Goal: Check status: Check status

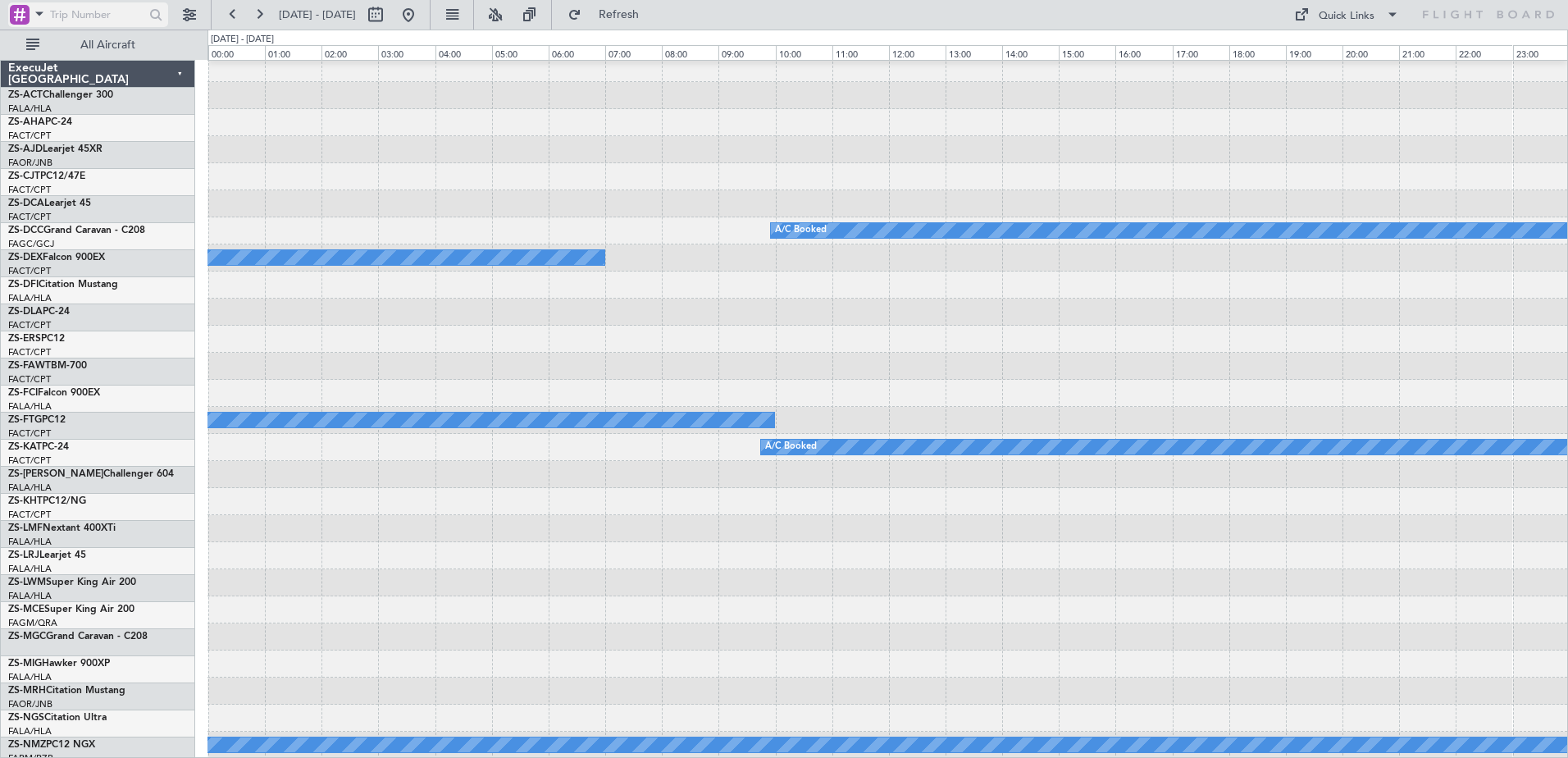
scroll to position [439, 0]
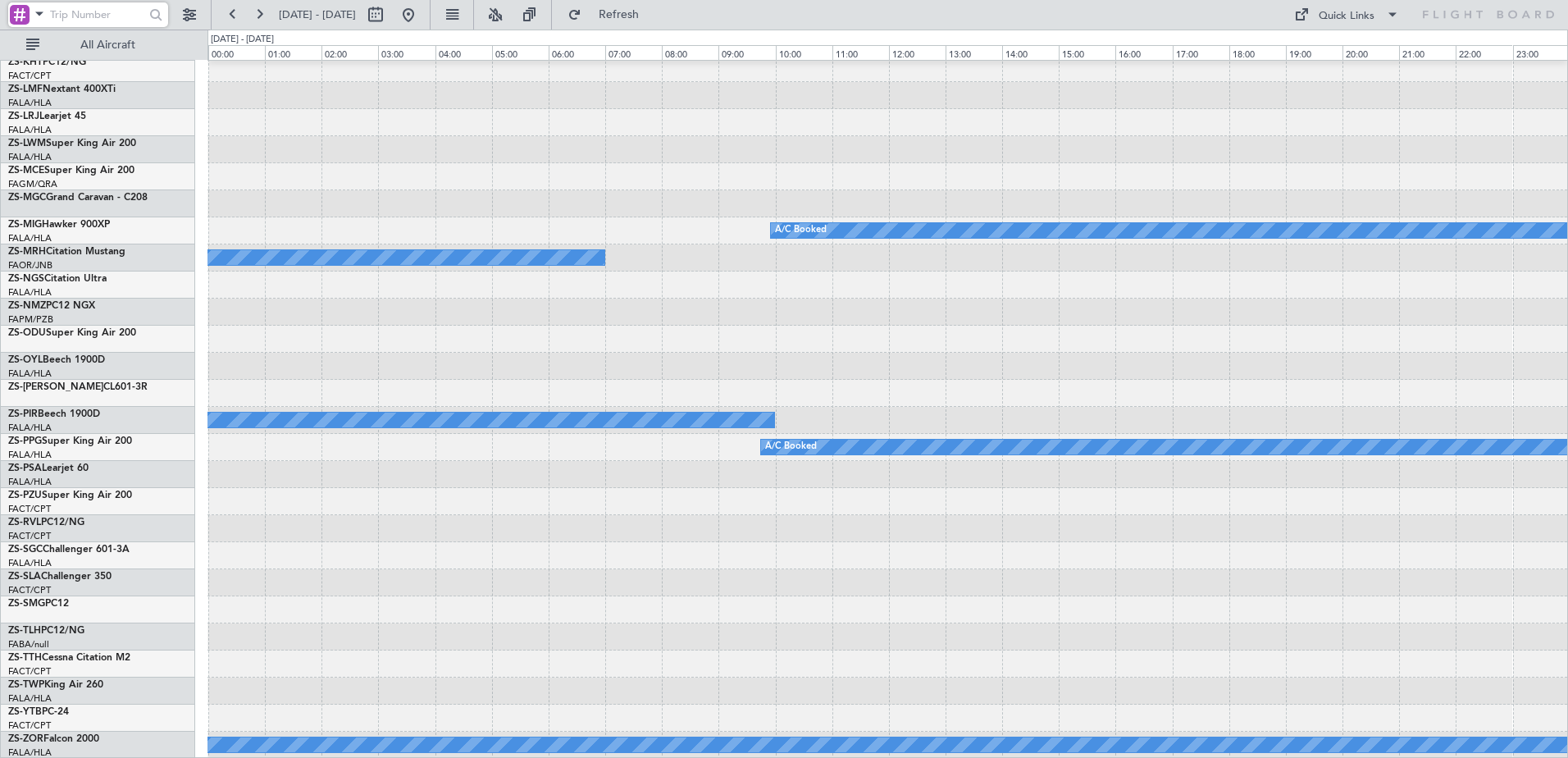
click at [75, 12] on input "text" at bounding box center [97, 15] width 95 height 25
click at [33, 6] on span at bounding box center [39, 14] width 20 height 21
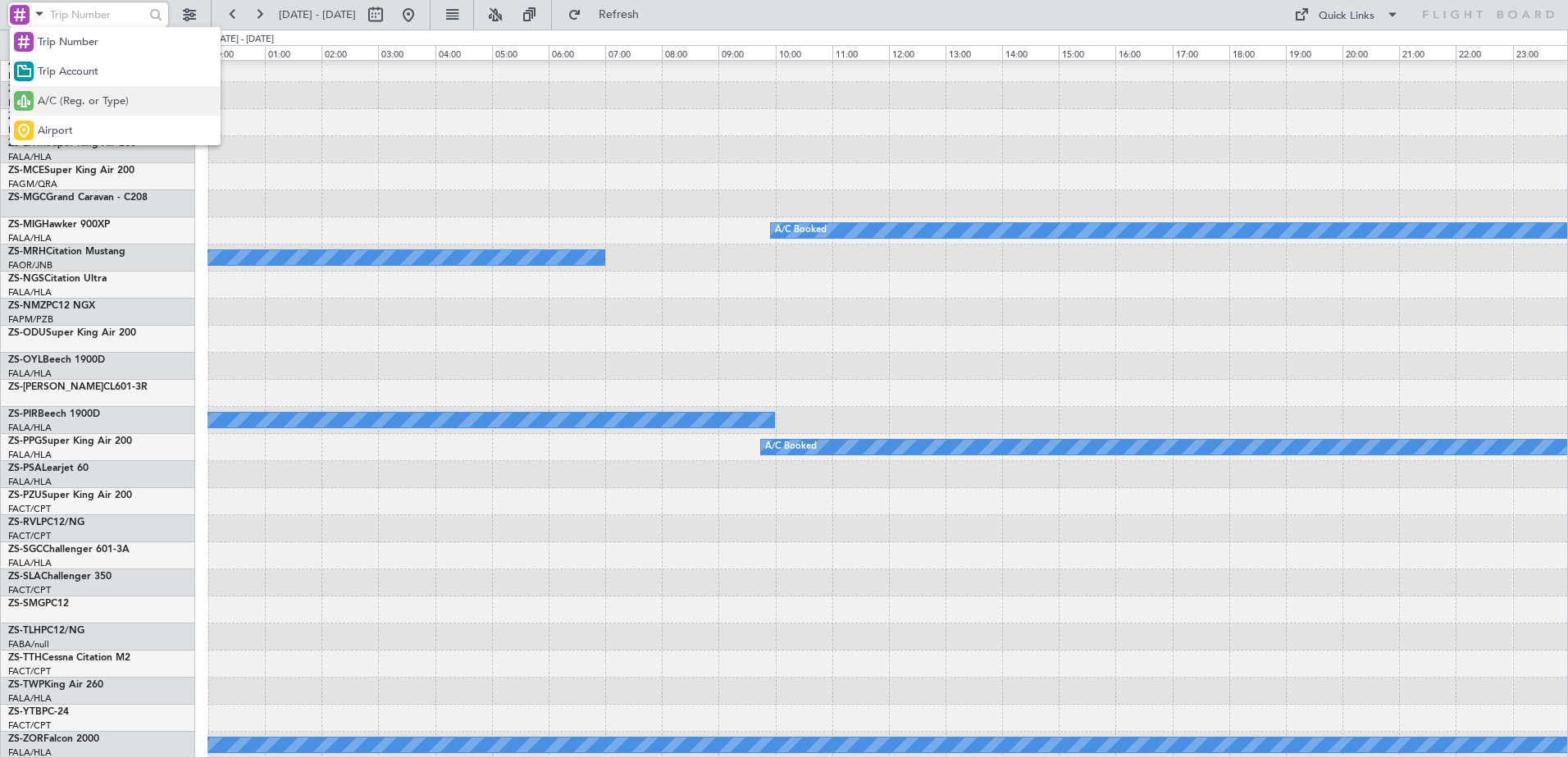
click at [87, 102] on span "A/C (Reg. or Type)" at bounding box center [83, 102] width 91 height 16
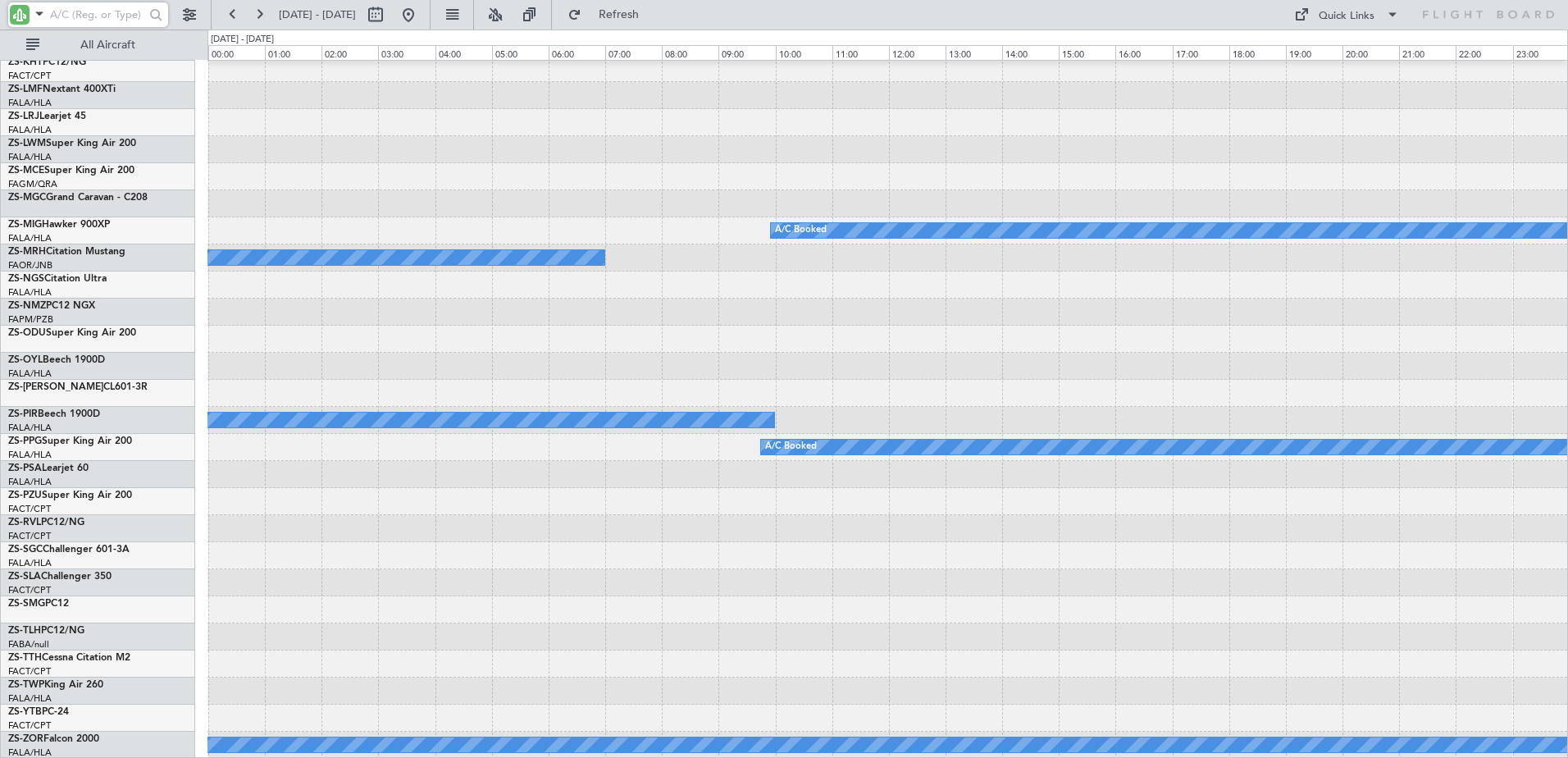
click at [84, 15] on input "text" at bounding box center [97, 15] width 95 height 25
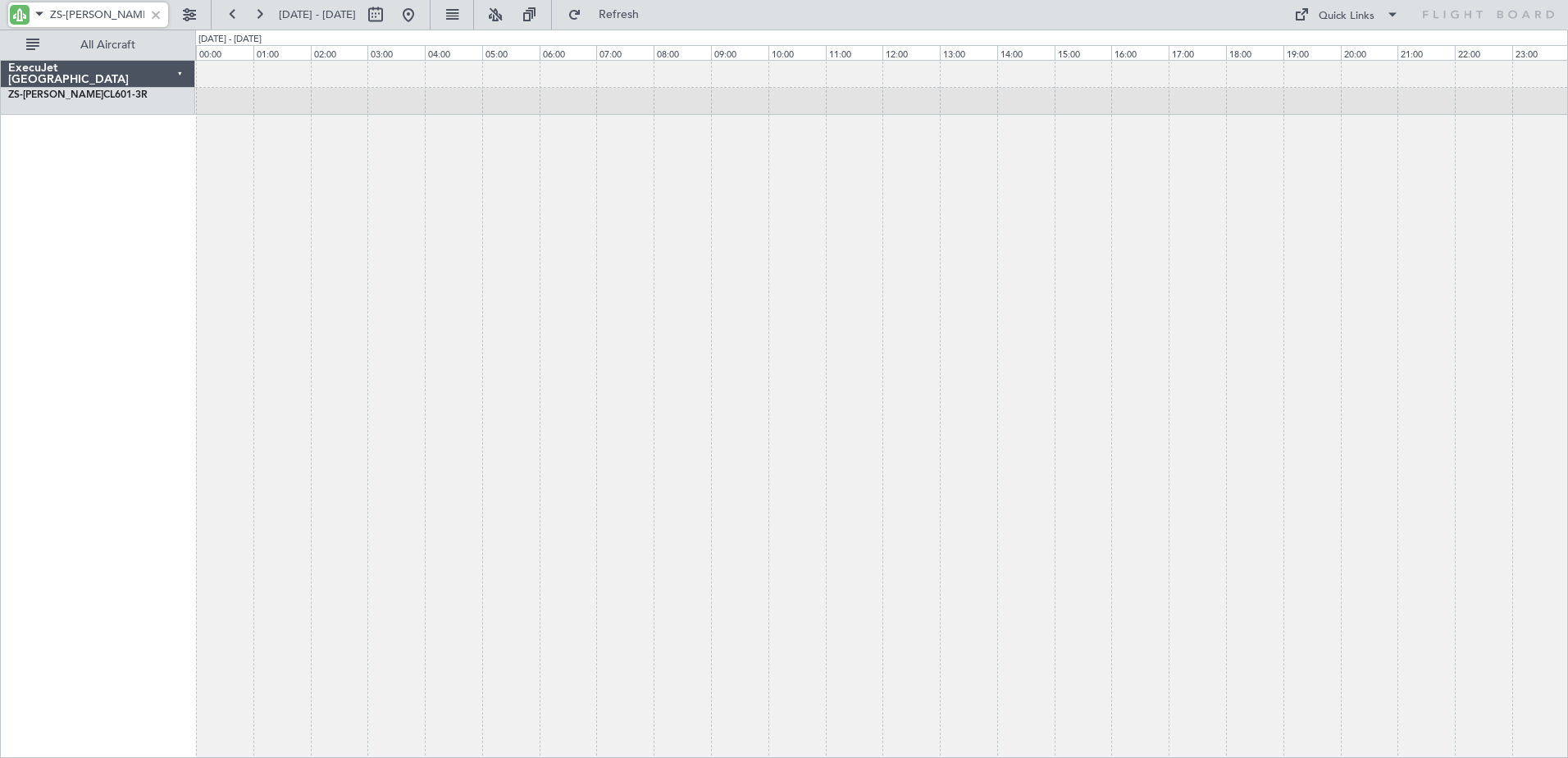
type input "ZS-[PERSON_NAME]"
click at [151, 13] on div at bounding box center [156, 15] width 18 height 18
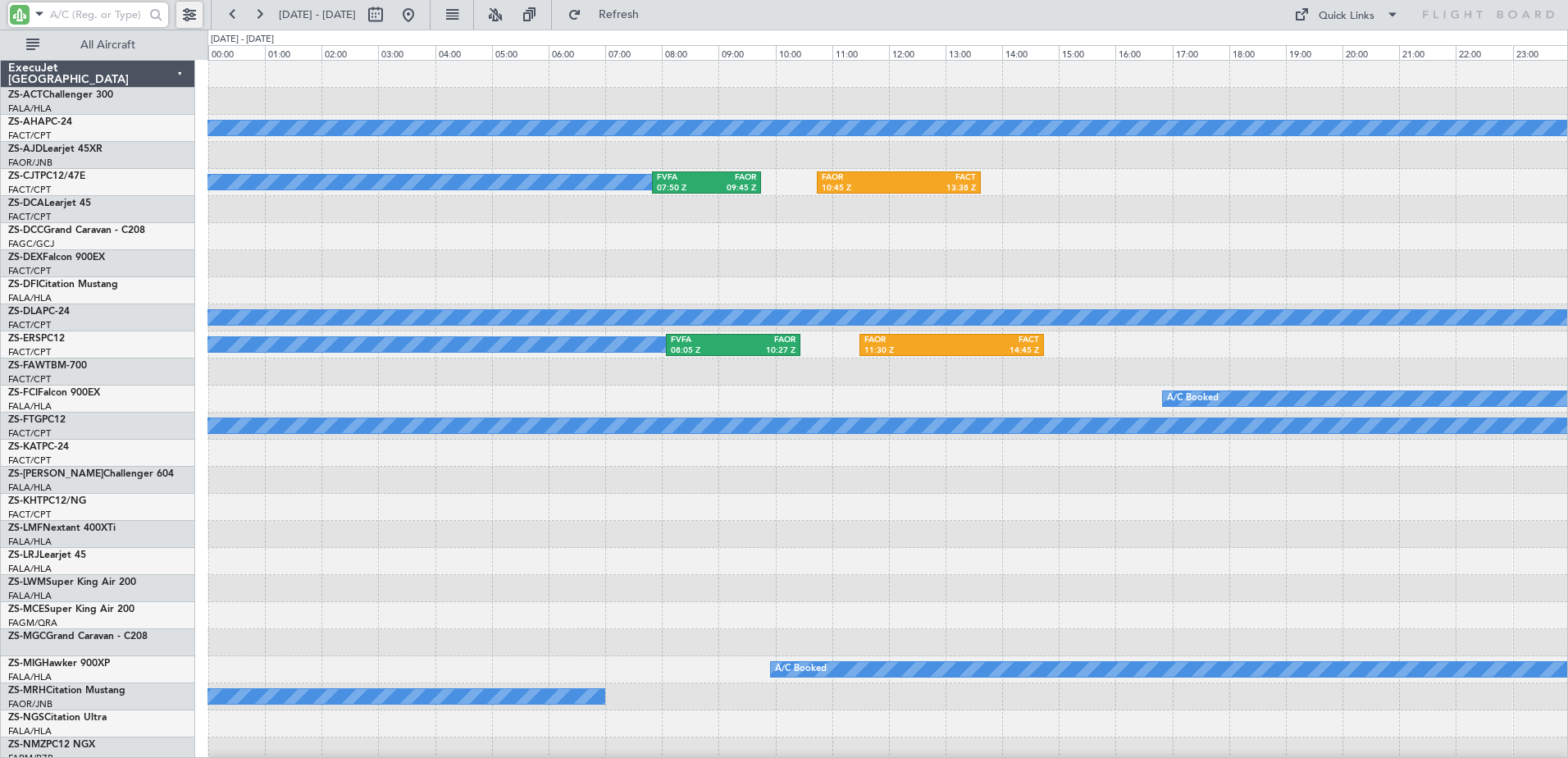
click at [189, 16] on button at bounding box center [189, 15] width 27 height 27
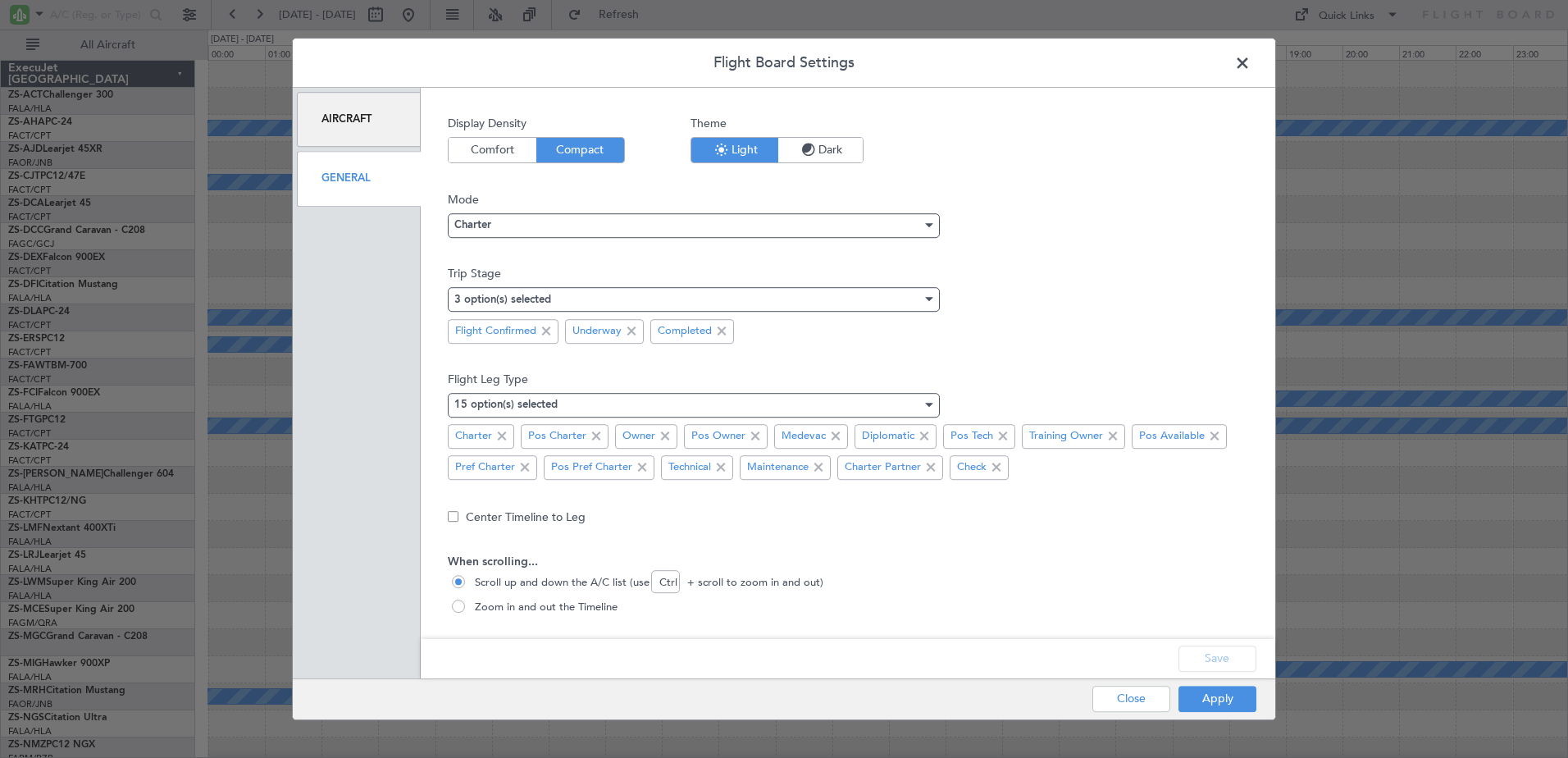
click at [1251, 63] on span at bounding box center [1251, 67] width 0 height 33
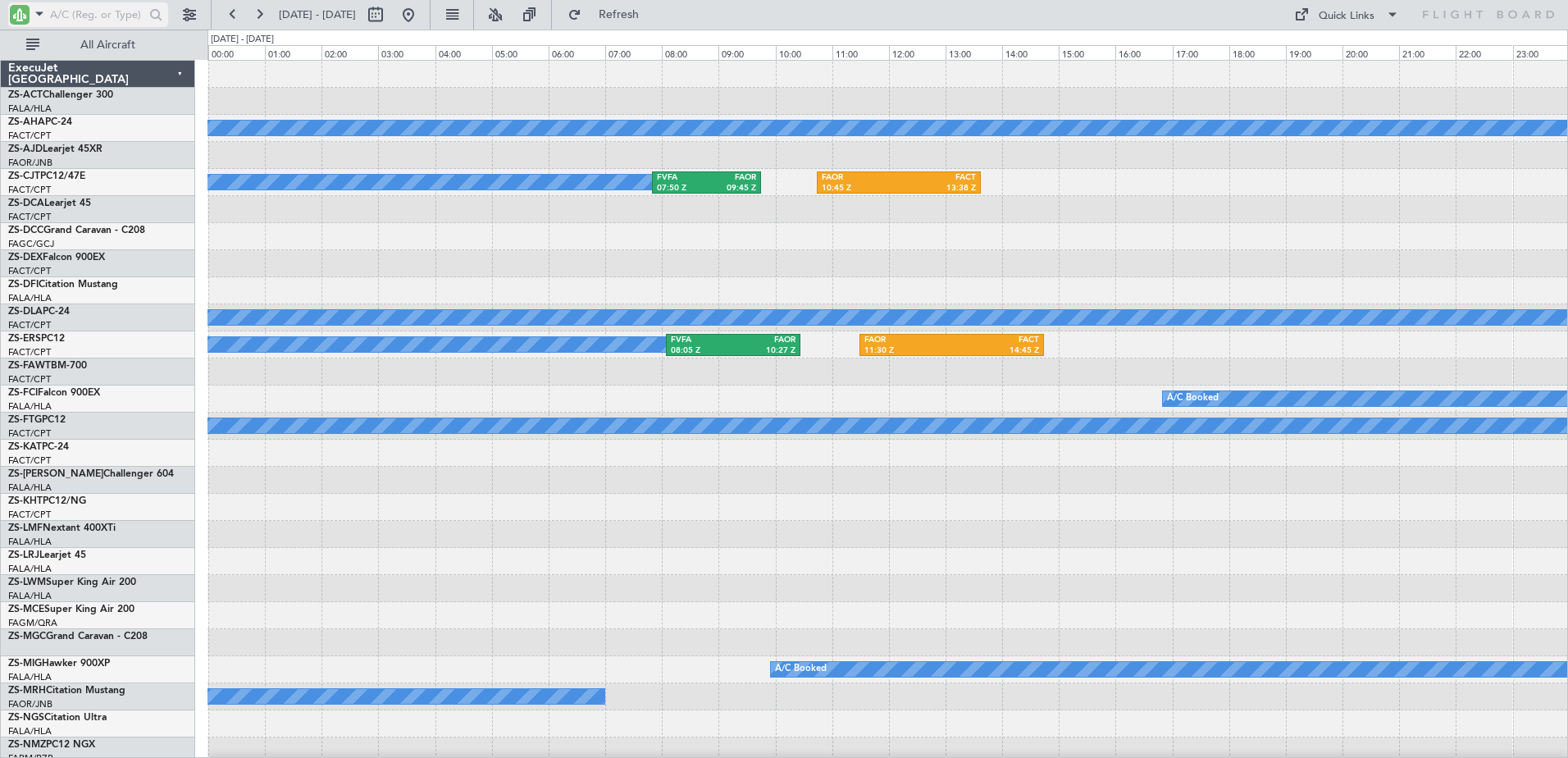
click at [97, 13] on input "text" at bounding box center [97, 15] width 95 height 25
type input "a"
click at [39, 11] on span at bounding box center [39, 14] width 20 height 21
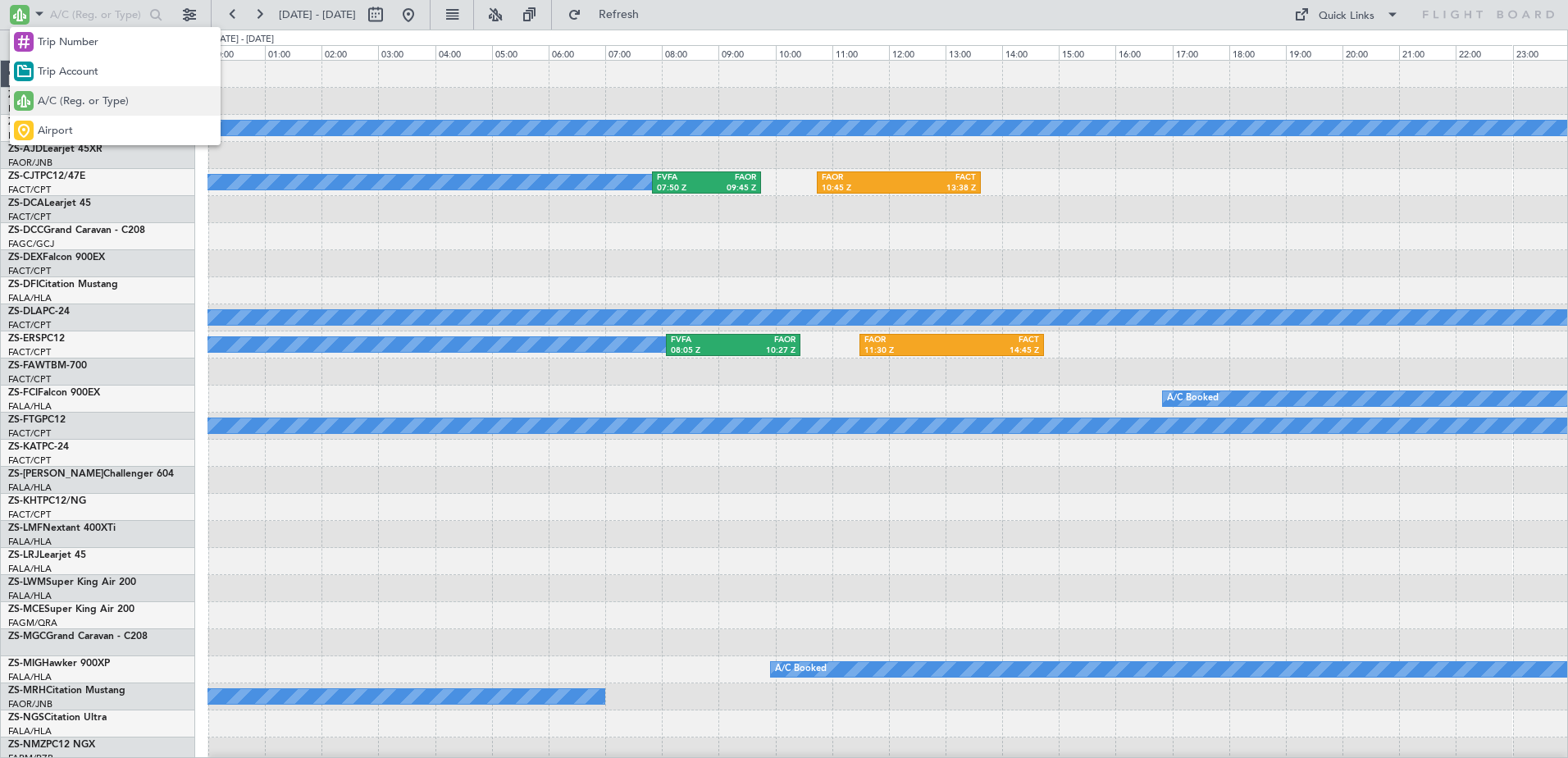
click at [92, 108] on span "A/C (Reg. or Type)" at bounding box center [83, 102] width 91 height 16
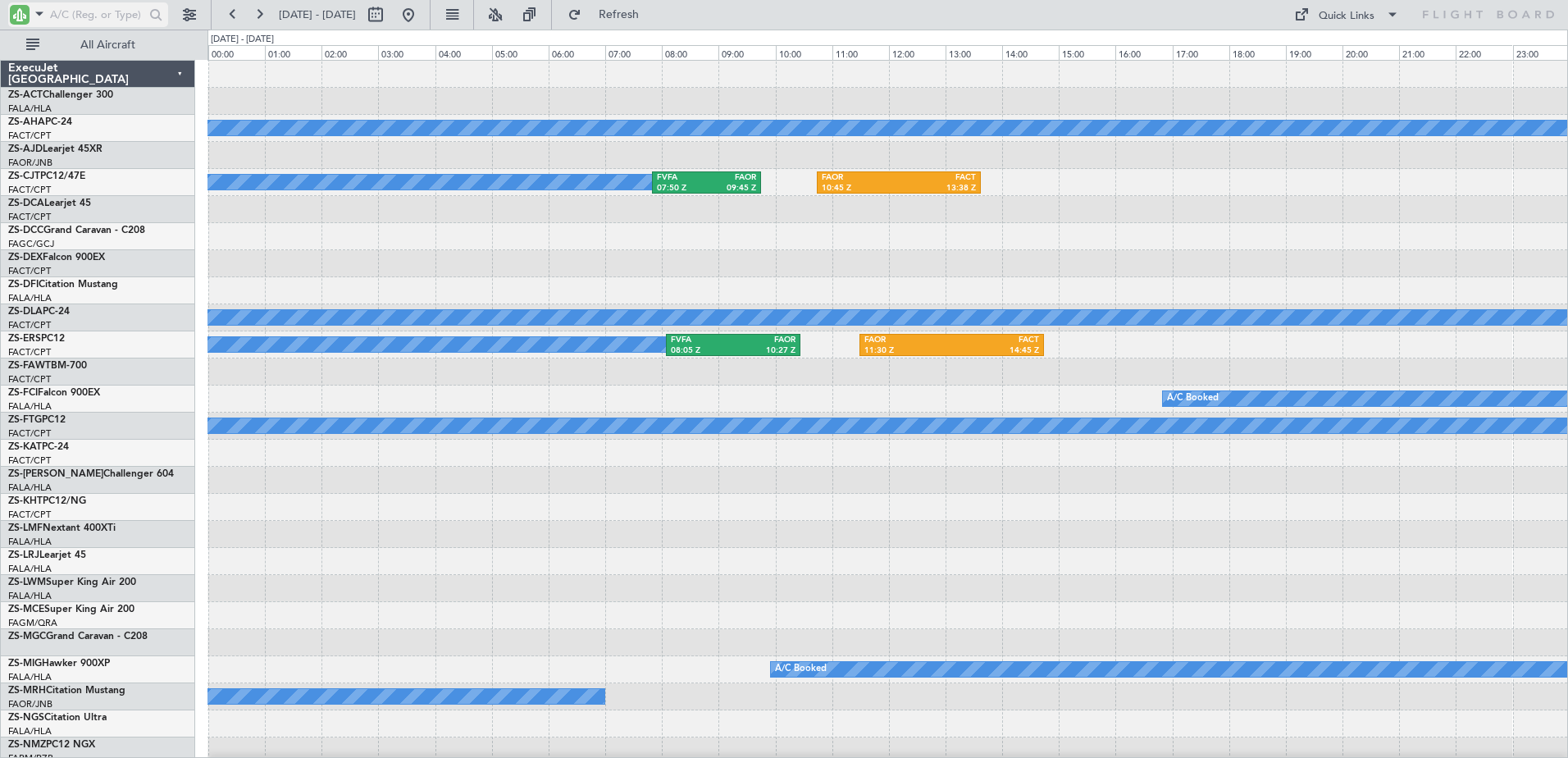
click at [62, 10] on input "text" at bounding box center [97, 15] width 95 height 25
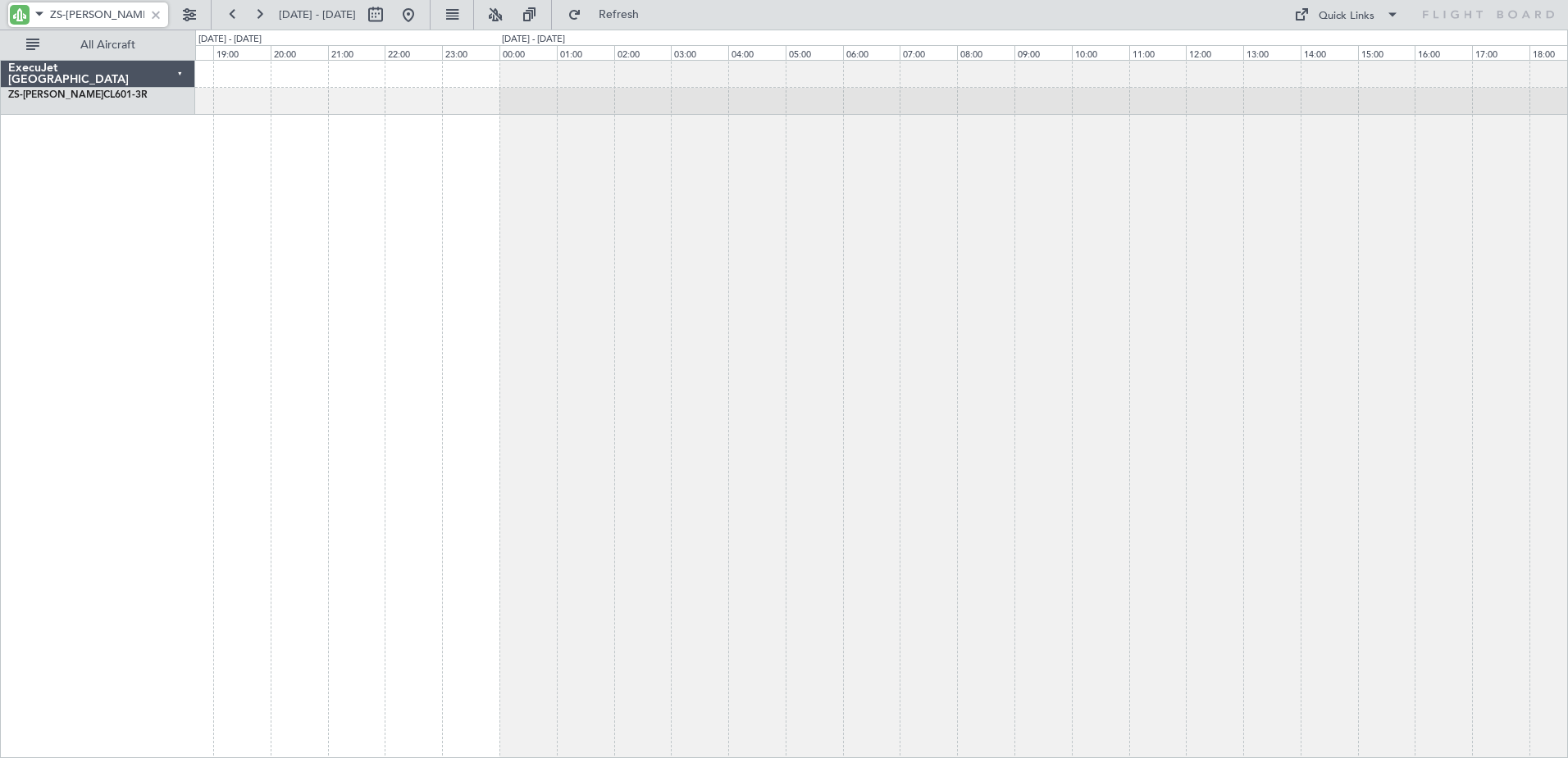
click at [753, 317] on div at bounding box center [882, 409] width 1373 height 698
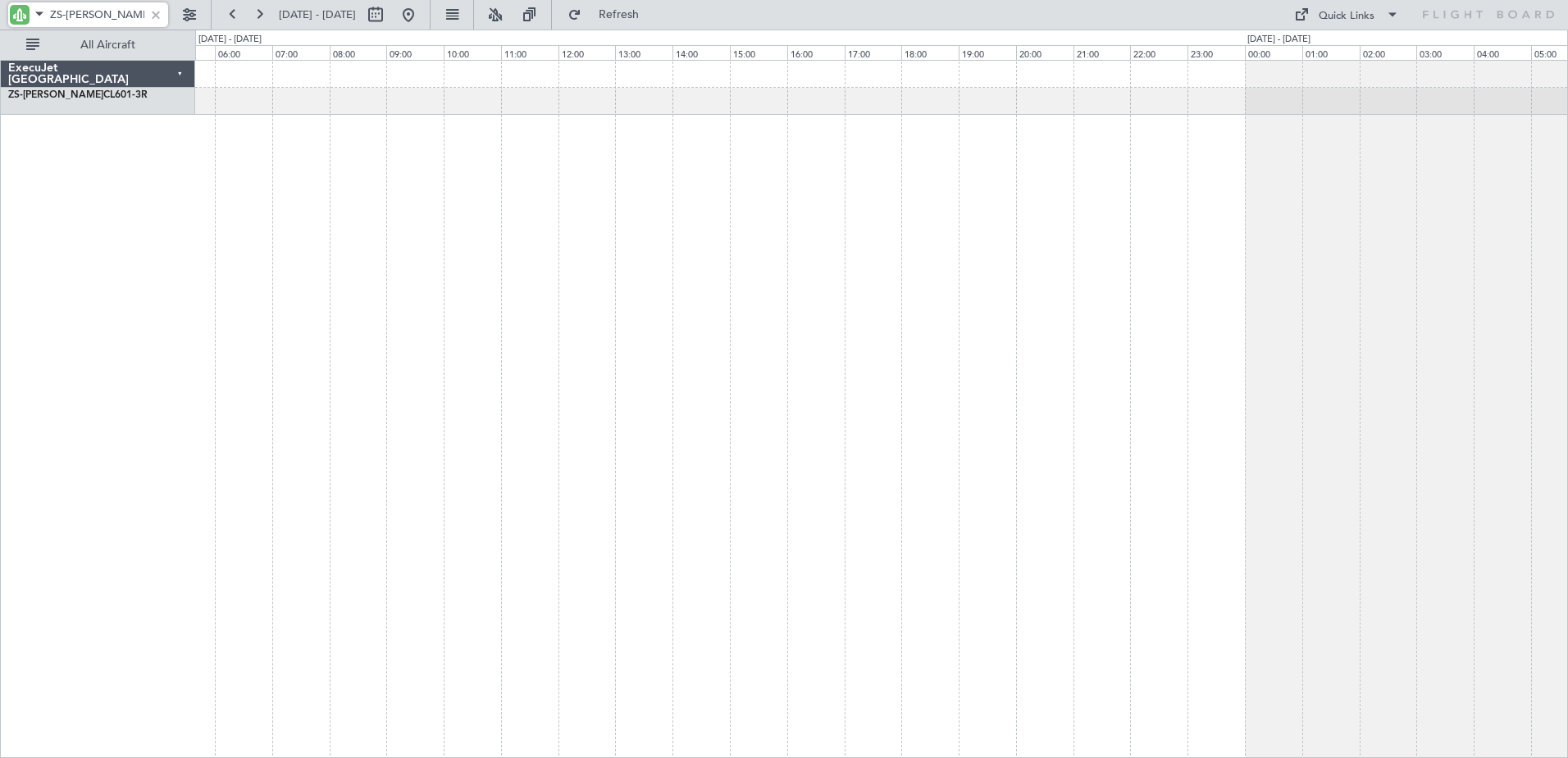
click at [945, 397] on div at bounding box center [882, 409] width 1373 height 698
type input "ZS-[PERSON_NAME]"
click at [351, 14] on span "[DATE] - [DATE]" at bounding box center [317, 15] width 77 height 15
click at [389, 12] on button at bounding box center [375, 15] width 27 height 27
select select "10"
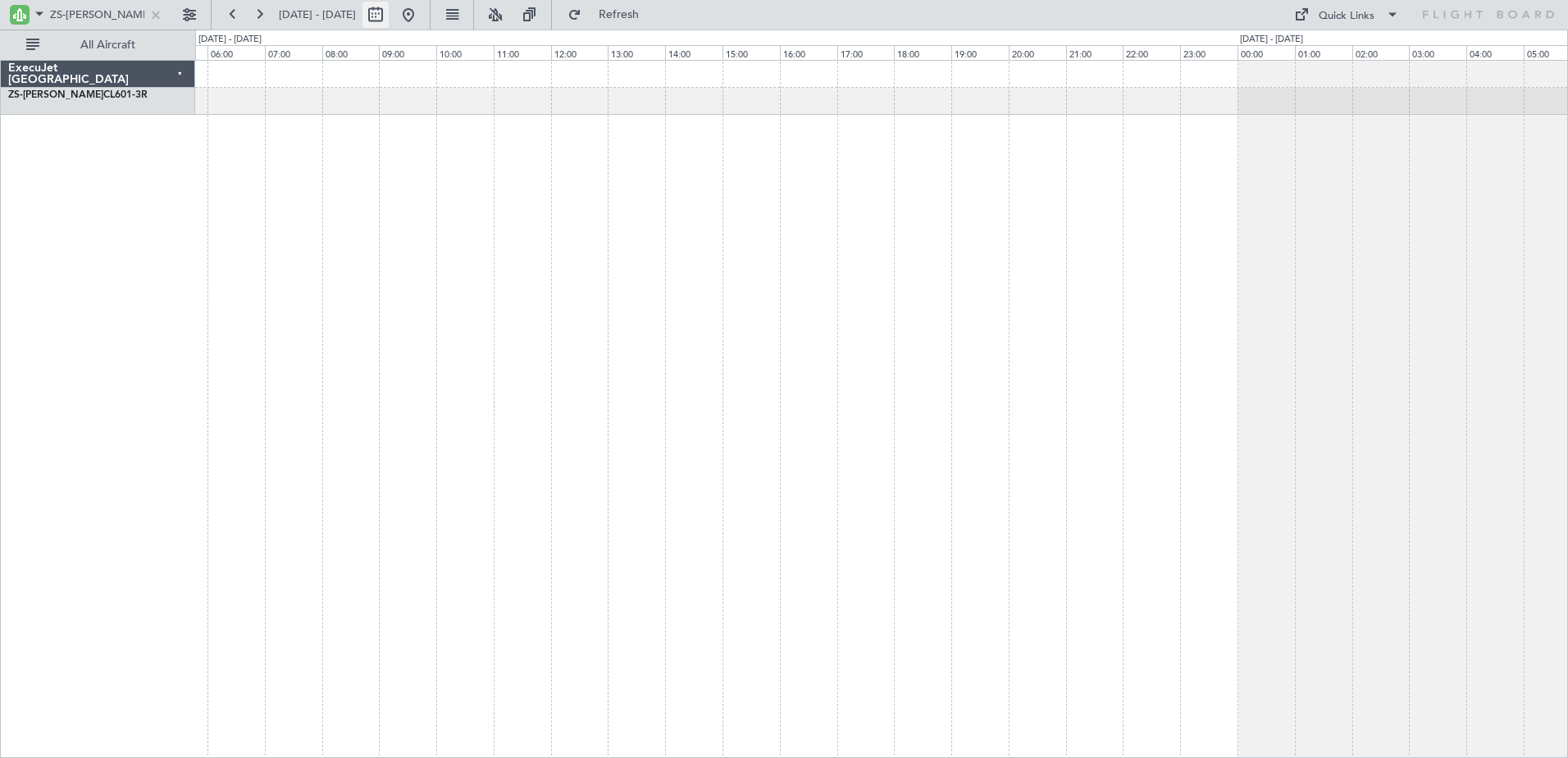
select select "2025"
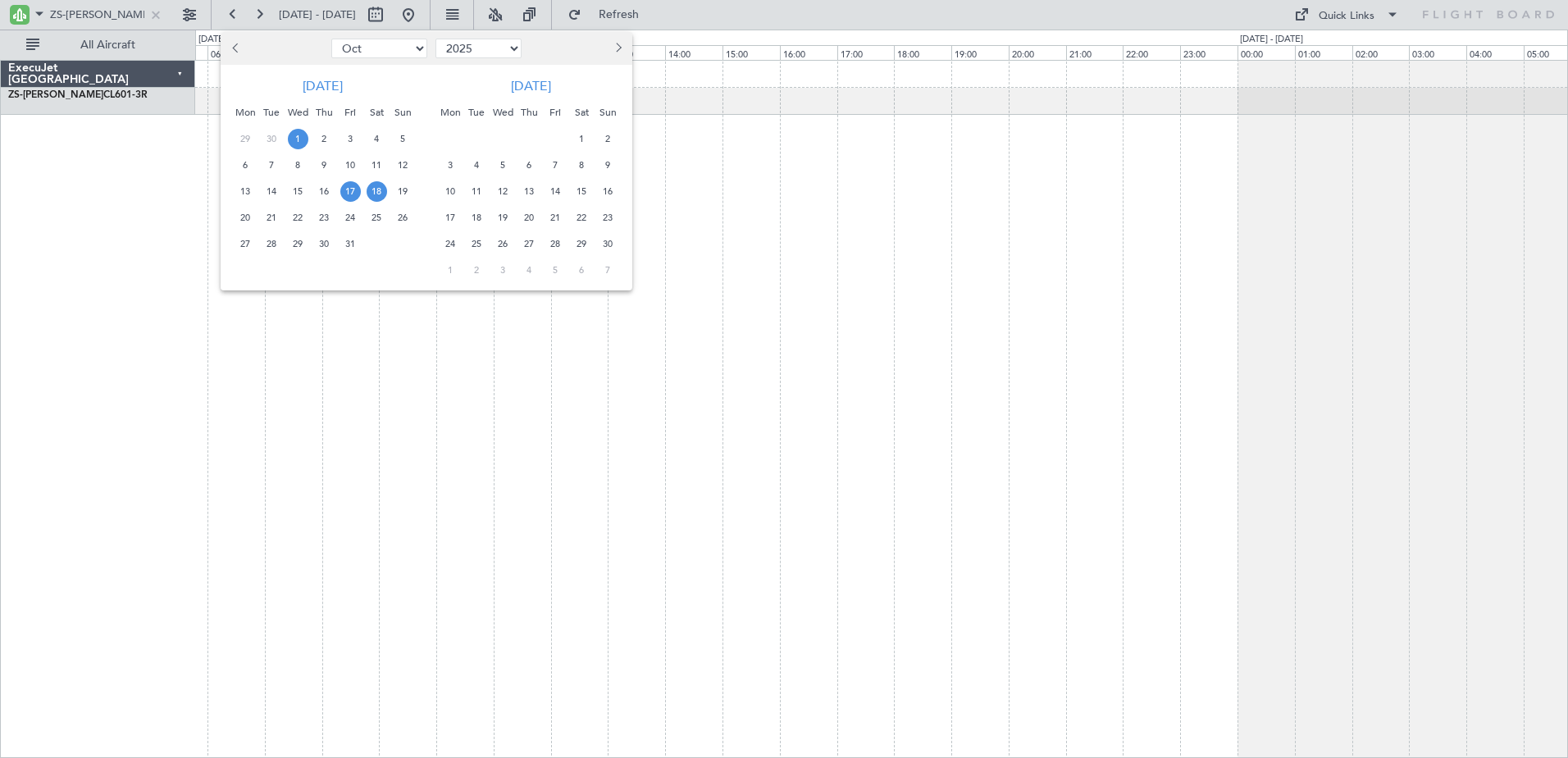
click at [304, 134] on span "1" at bounding box center [298, 139] width 21 height 21
drag, startPoint x: 231, startPoint y: 46, endPoint x: 248, endPoint y: 49, distance: 17.3
click at [232, 46] on button "Previous month" at bounding box center [236, 48] width 18 height 27
drag, startPoint x: 611, startPoint y: 51, endPoint x: 679, endPoint y: 96, distance: 81.5
click at [612, 51] on button "Next month" at bounding box center [618, 48] width 18 height 27
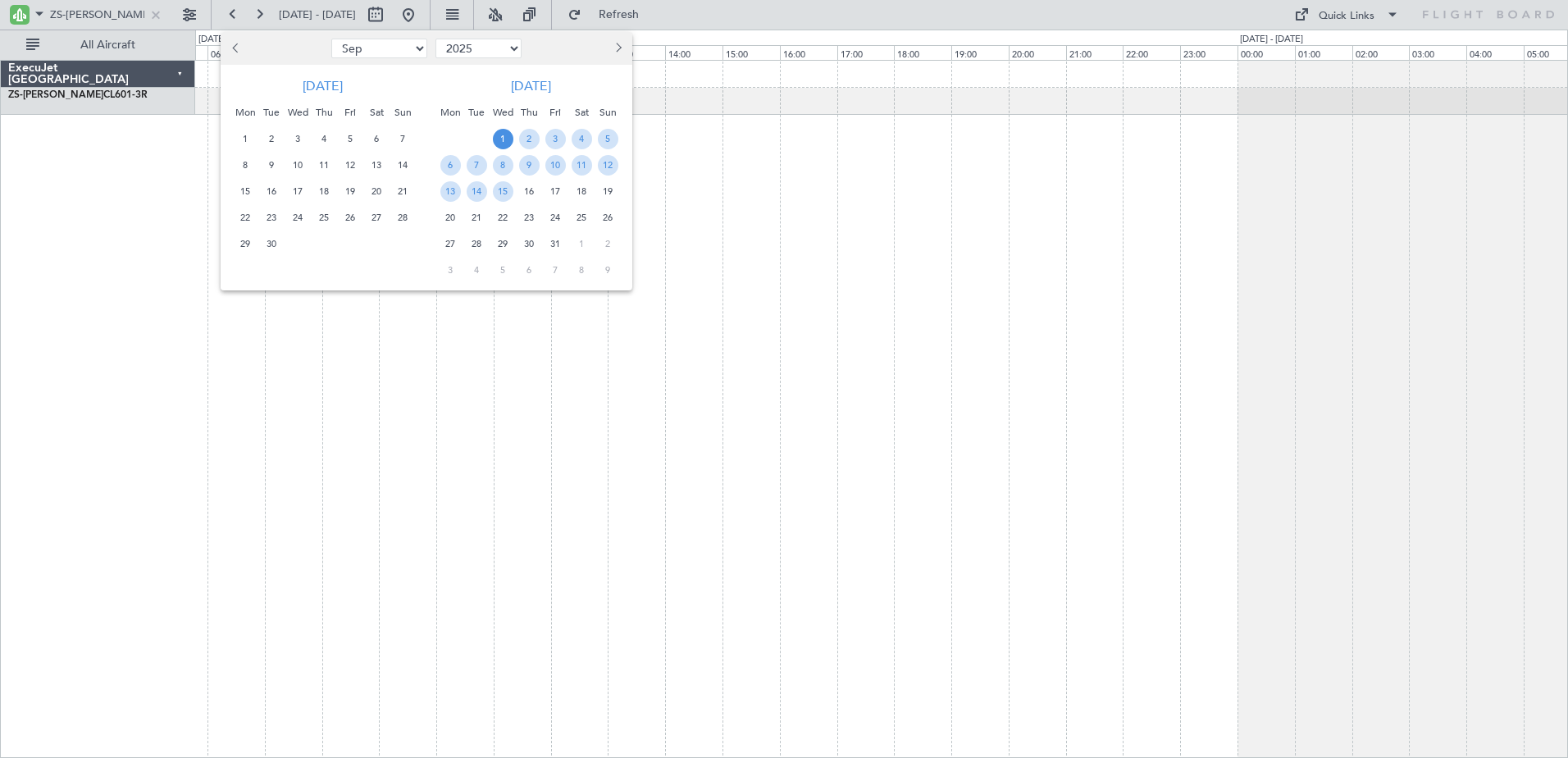
select select "10"
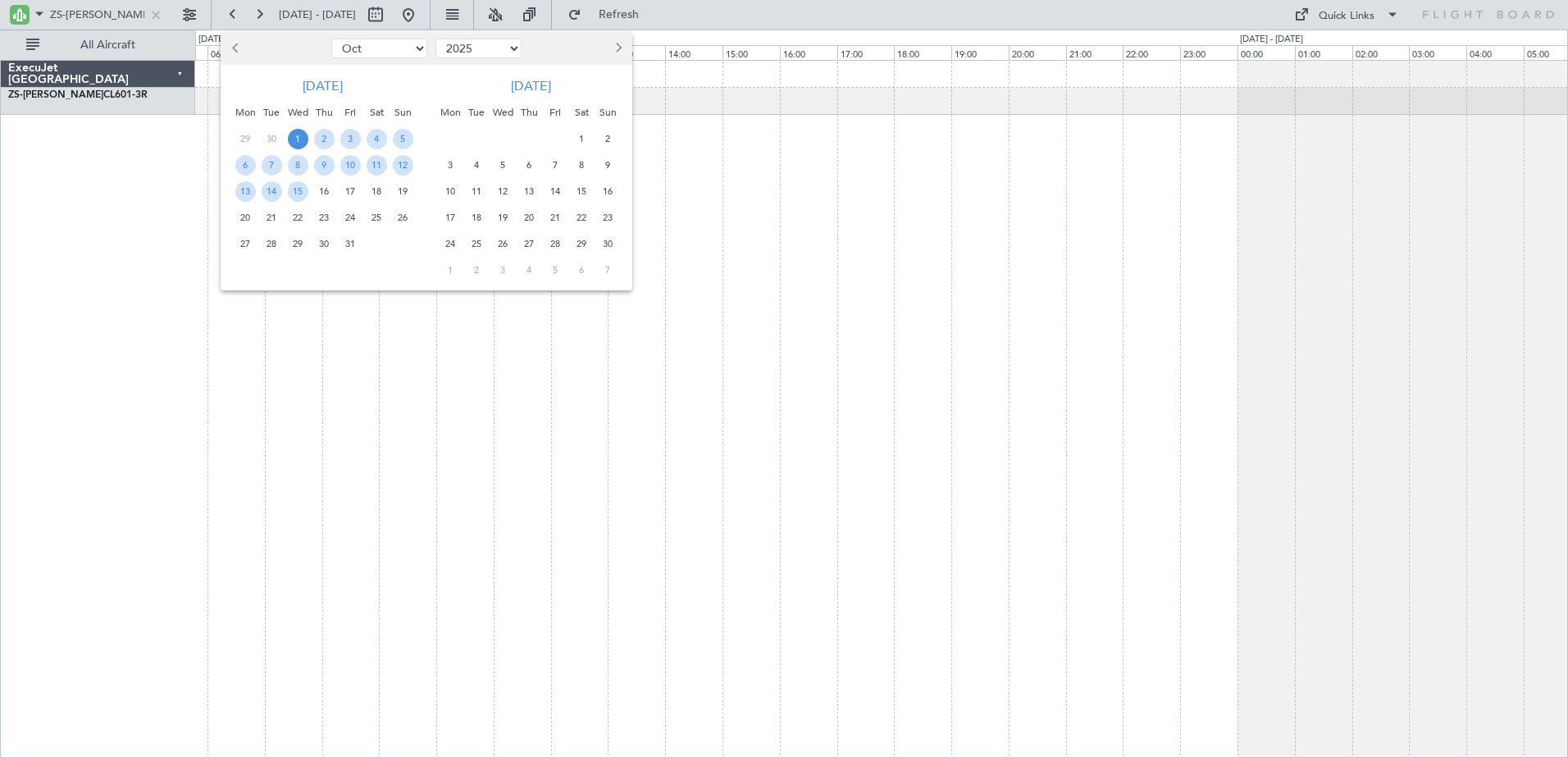
click at [716, 166] on div at bounding box center [784, 379] width 1568 height 758
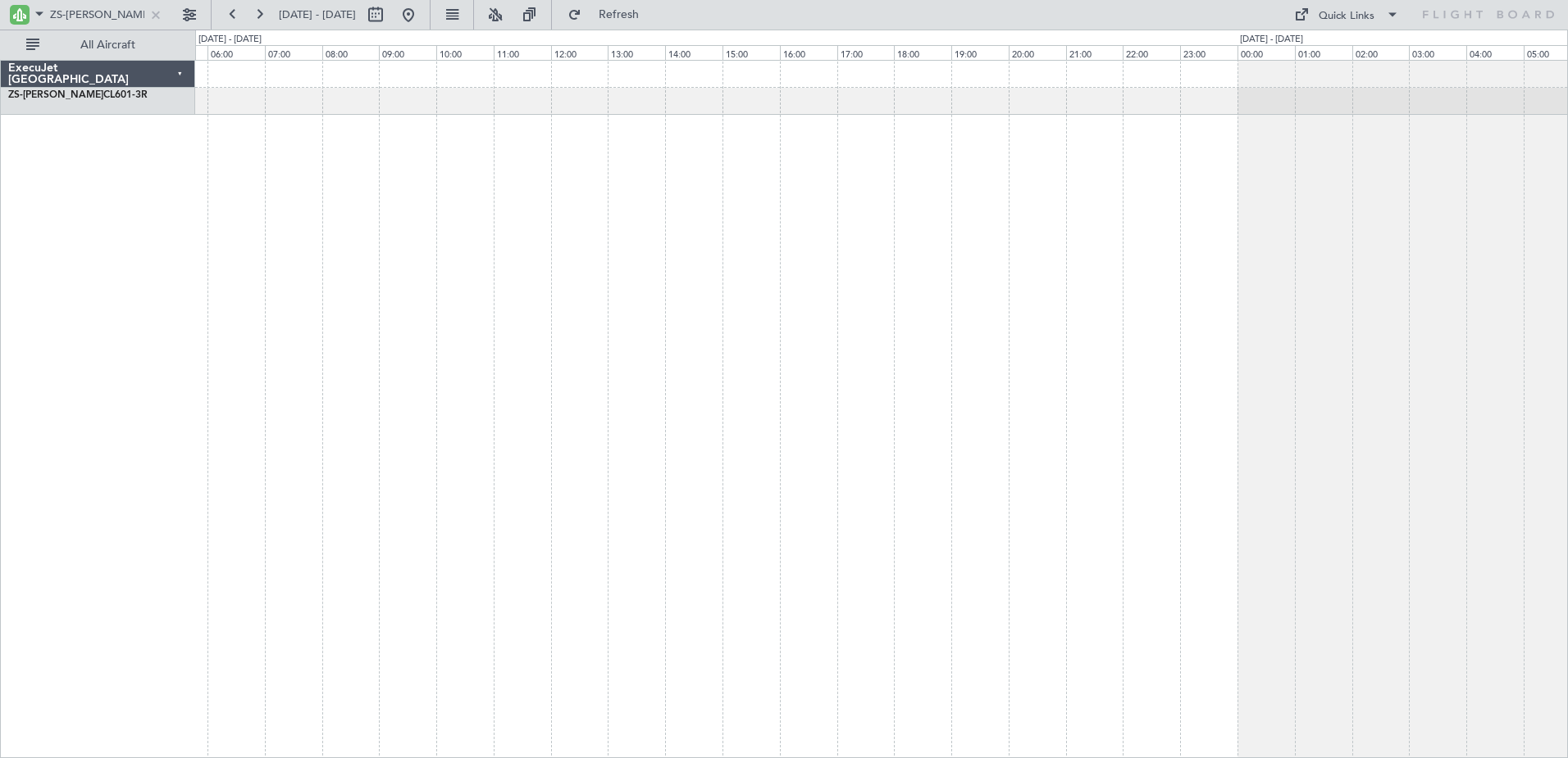
click at [326, 15] on span "[DATE] - [DATE]" at bounding box center [317, 15] width 77 height 15
click at [356, 16] on span "[DATE] - [DATE]" at bounding box center [317, 15] width 77 height 15
click at [351, 139] on div at bounding box center [882, 409] width 1373 height 698
click at [327, 3] on span "[DATE] - [DATE]" at bounding box center [317, 15] width 90 height 27
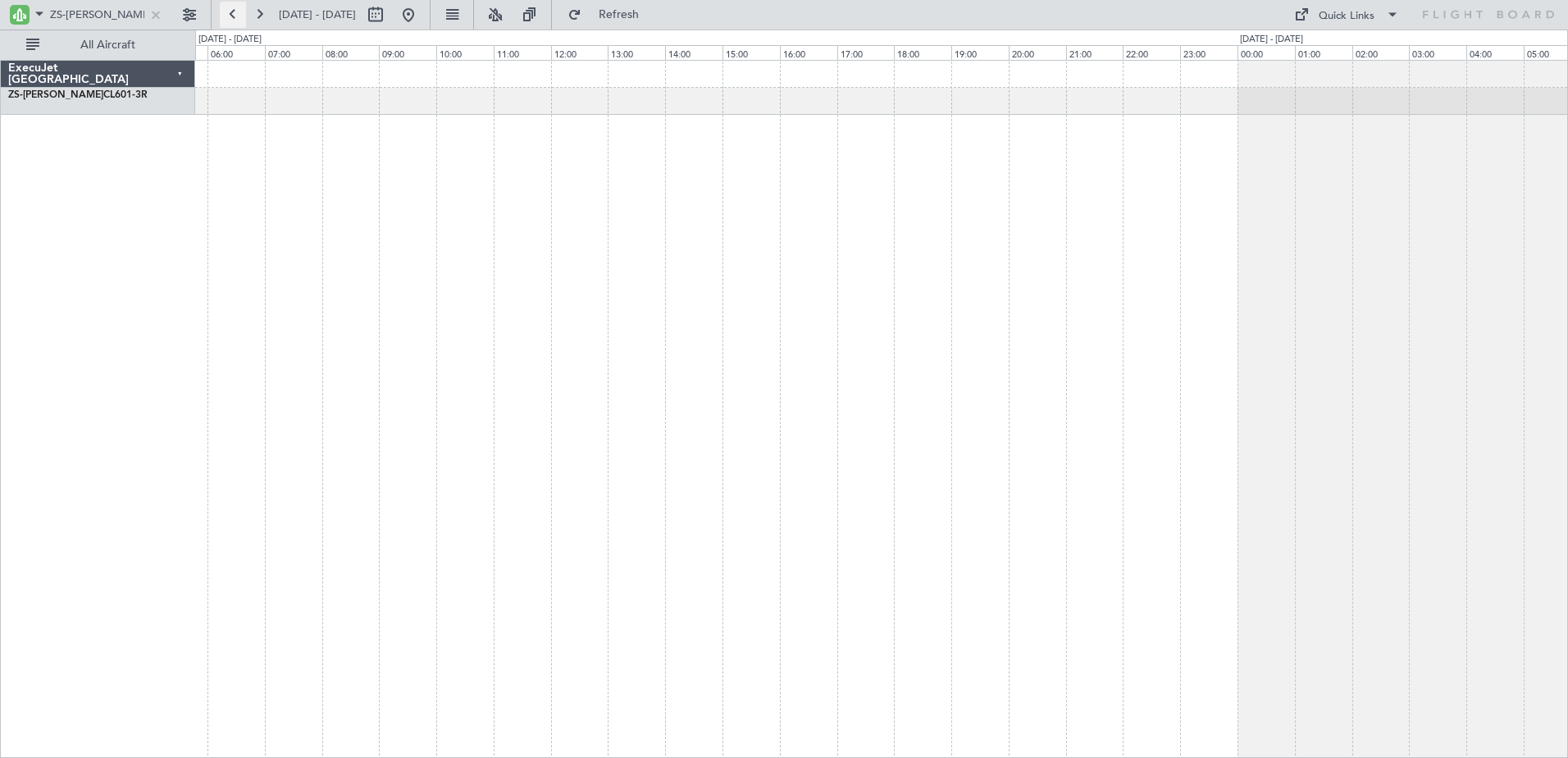
click at [222, 9] on button at bounding box center [233, 15] width 27 height 27
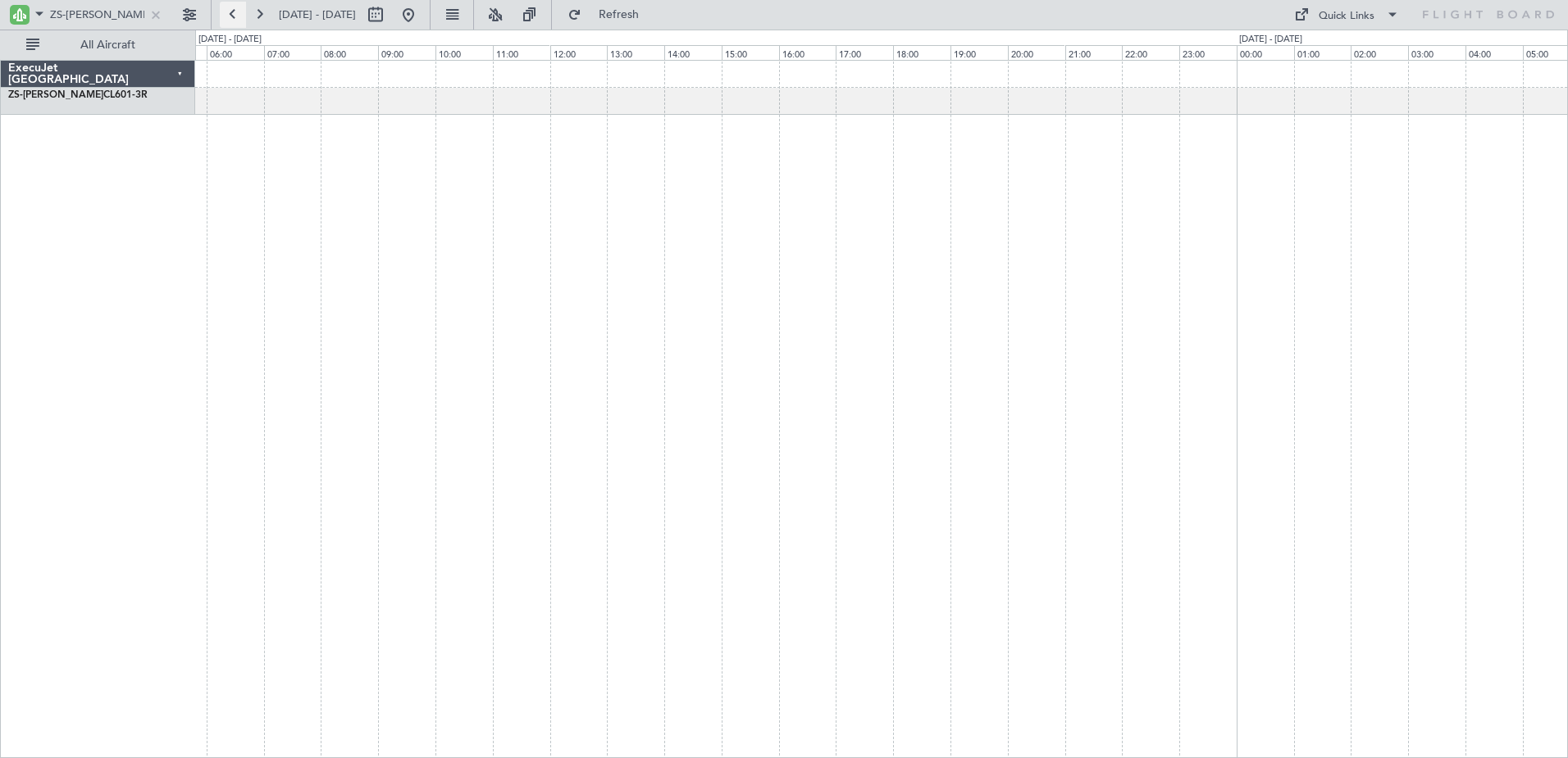
click at [237, 9] on button at bounding box center [233, 15] width 27 height 27
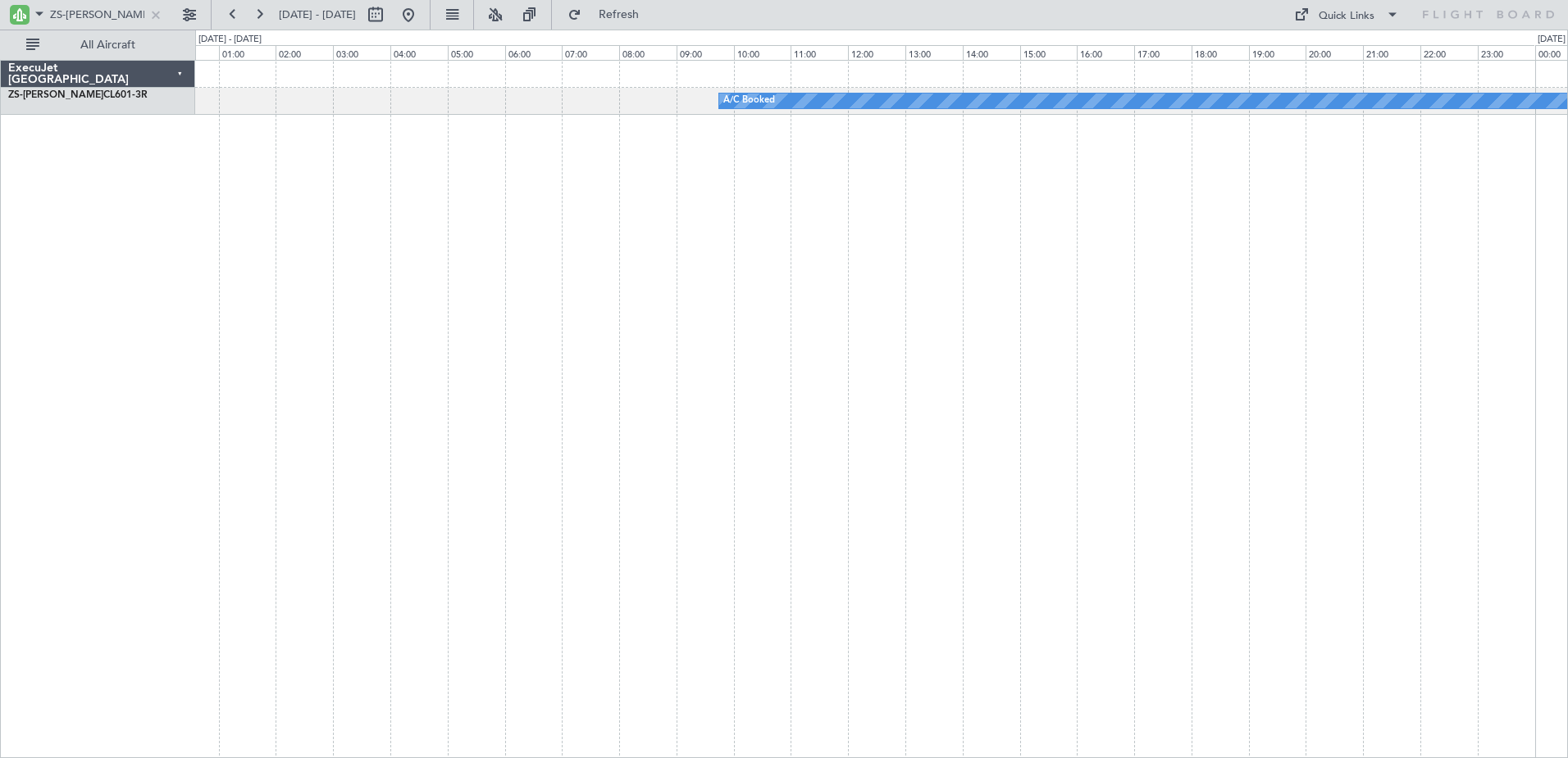
click at [927, 430] on div "A/C Booked" at bounding box center [882, 409] width 1373 height 698
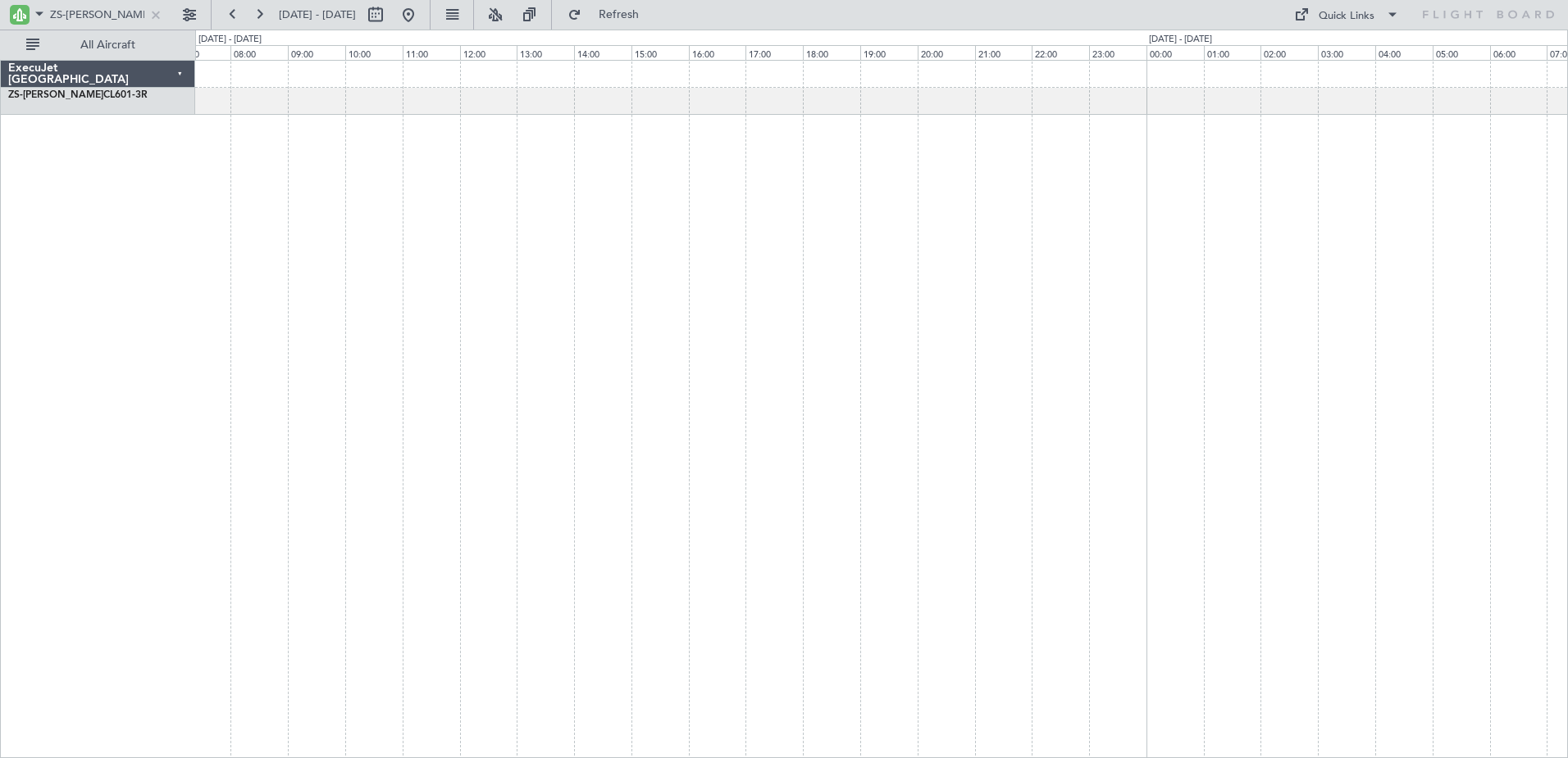
click at [1031, 381] on div "A/C Booked" at bounding box center [882, 409] width 1373 height 698
click at [1237, 410] on div "A/C Booked" at bounding box center [882, 409] width 1373 height 698
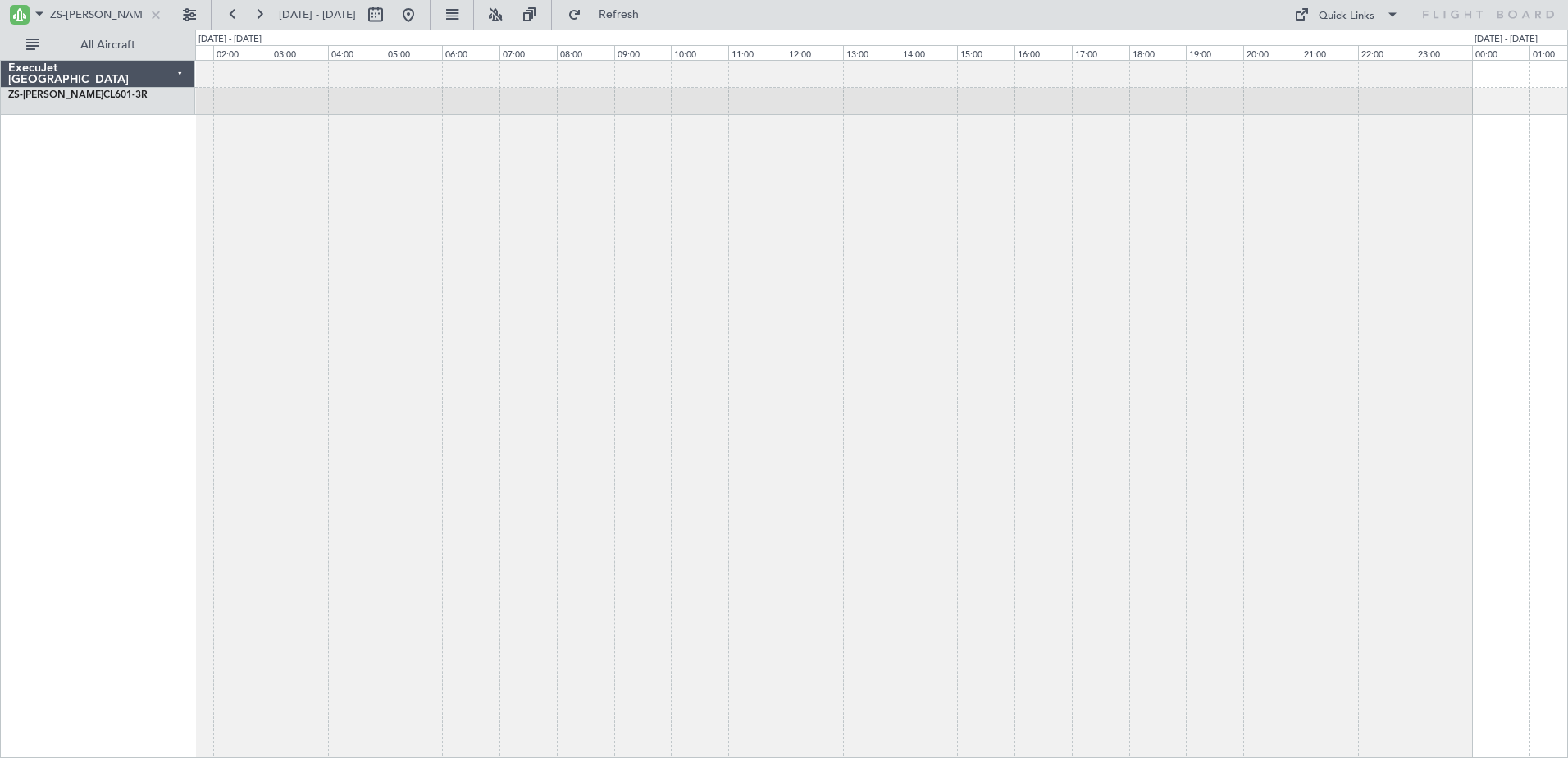
click at [1257, 431] on div at bounding box center [882, 409] width 1373 height 698
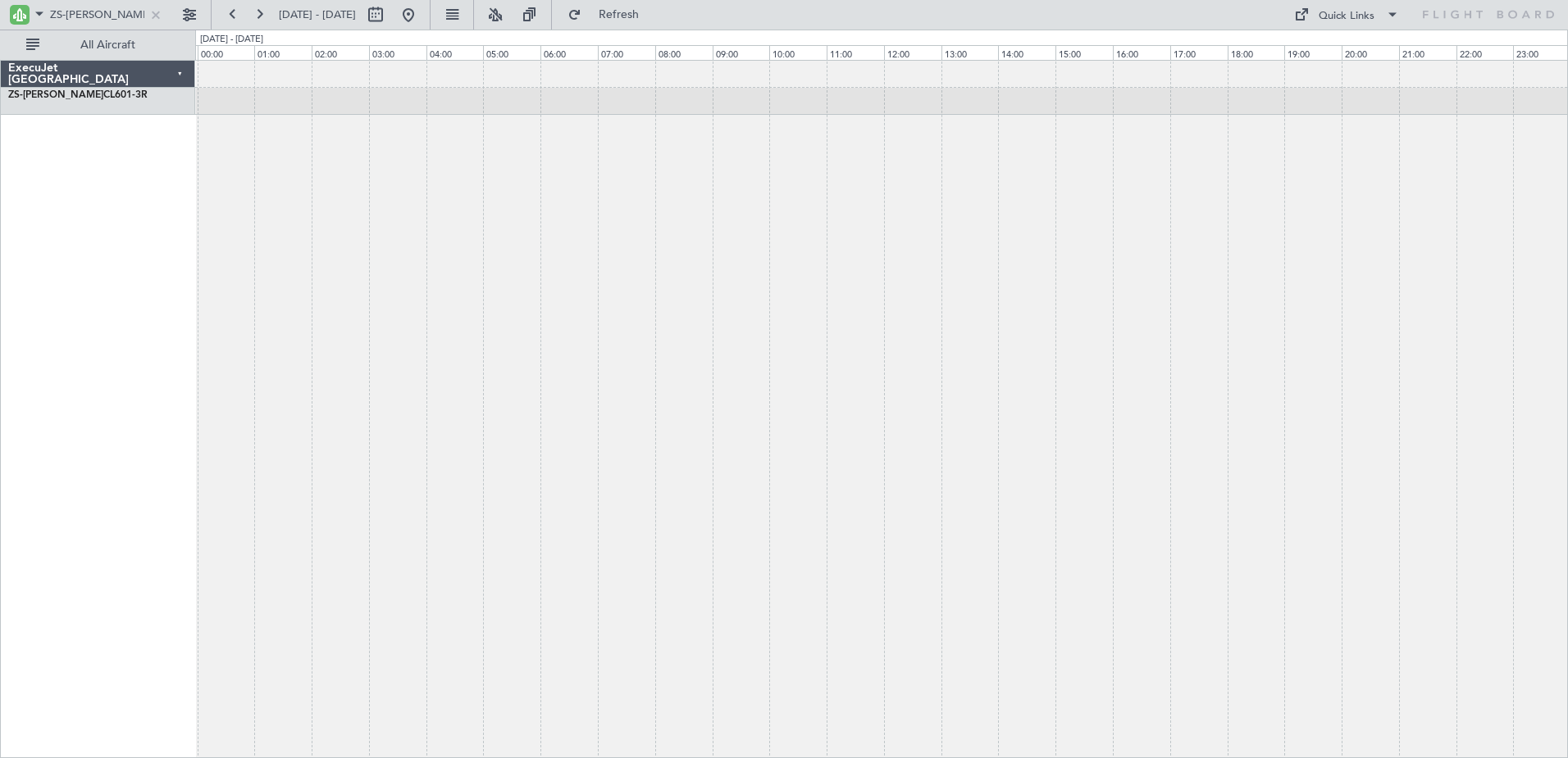
click at [1447, 451] on div at bounding box center [882, 409] width 1373 height 698
click at [1251, 408] on div "FACT 07:00 Z FALA 08:55 Z FALA 04:00 Z FACT 06:00 Z A/C Booked" at bounding box center [882, 409] width 1373 height 698
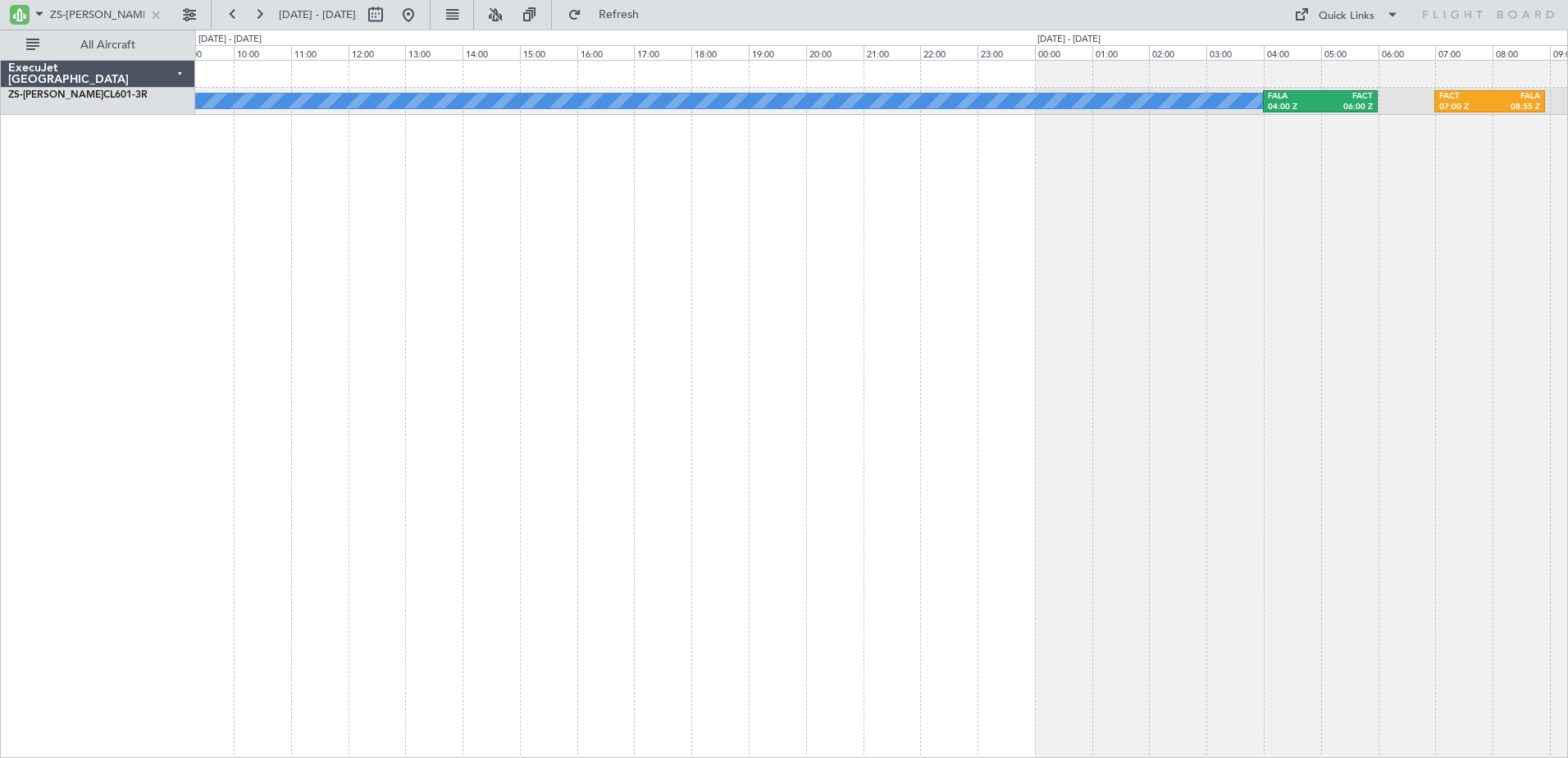
click at [978, 416] on div "FACT 07:00 Z FALA 08:55 Z FALA 04:00 Z FACT 06:00 Z A/C Booked" at bounding box center [882, 409] width 1373 height 698
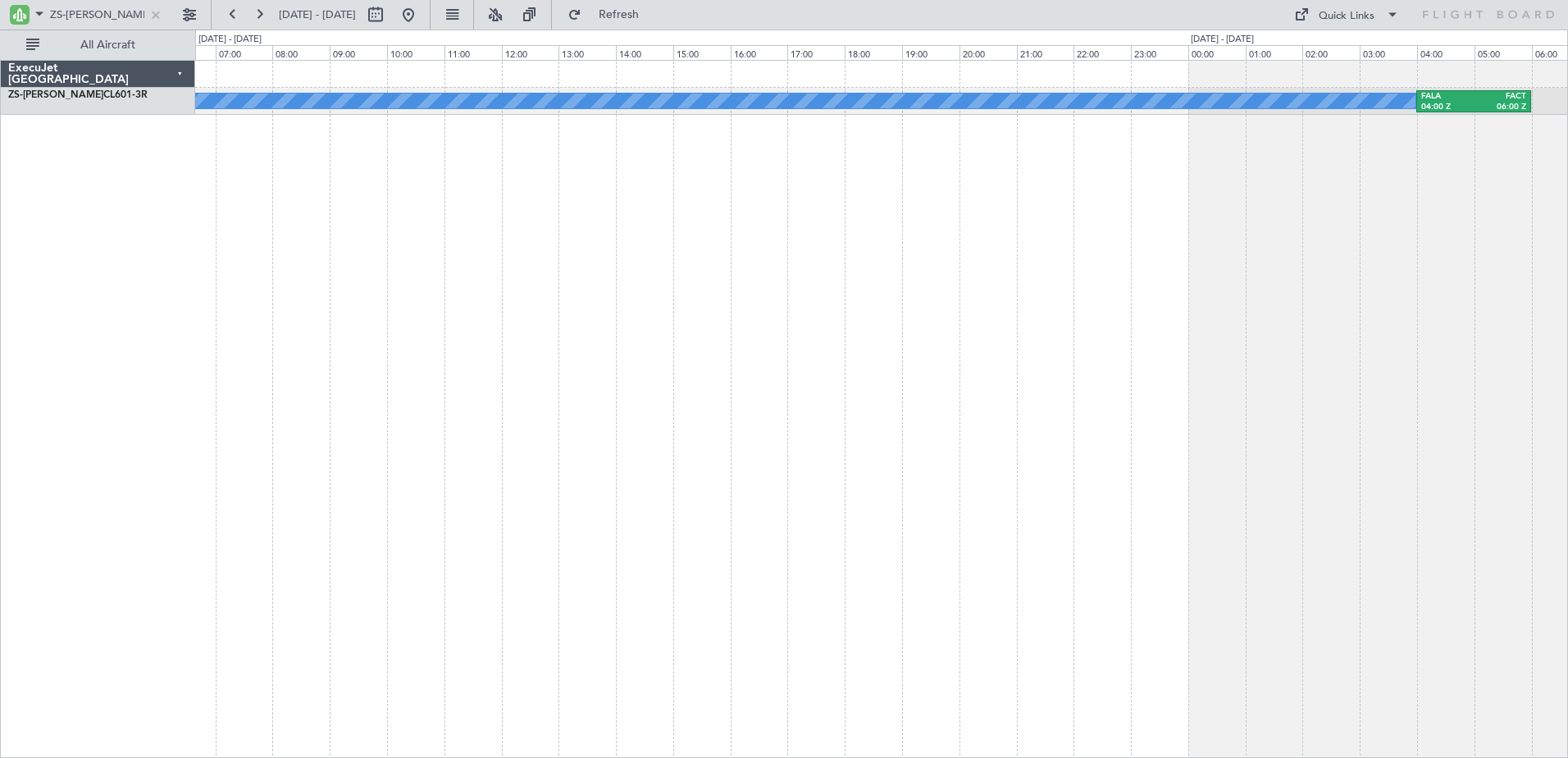
click at [1317, 441] on div "FALA 04:00 Z FACT 06:00 Z A/C Booked FACT 07:00 Z FALA 08:55 Z" at bounding box center [882, 409] width 1373 height 698
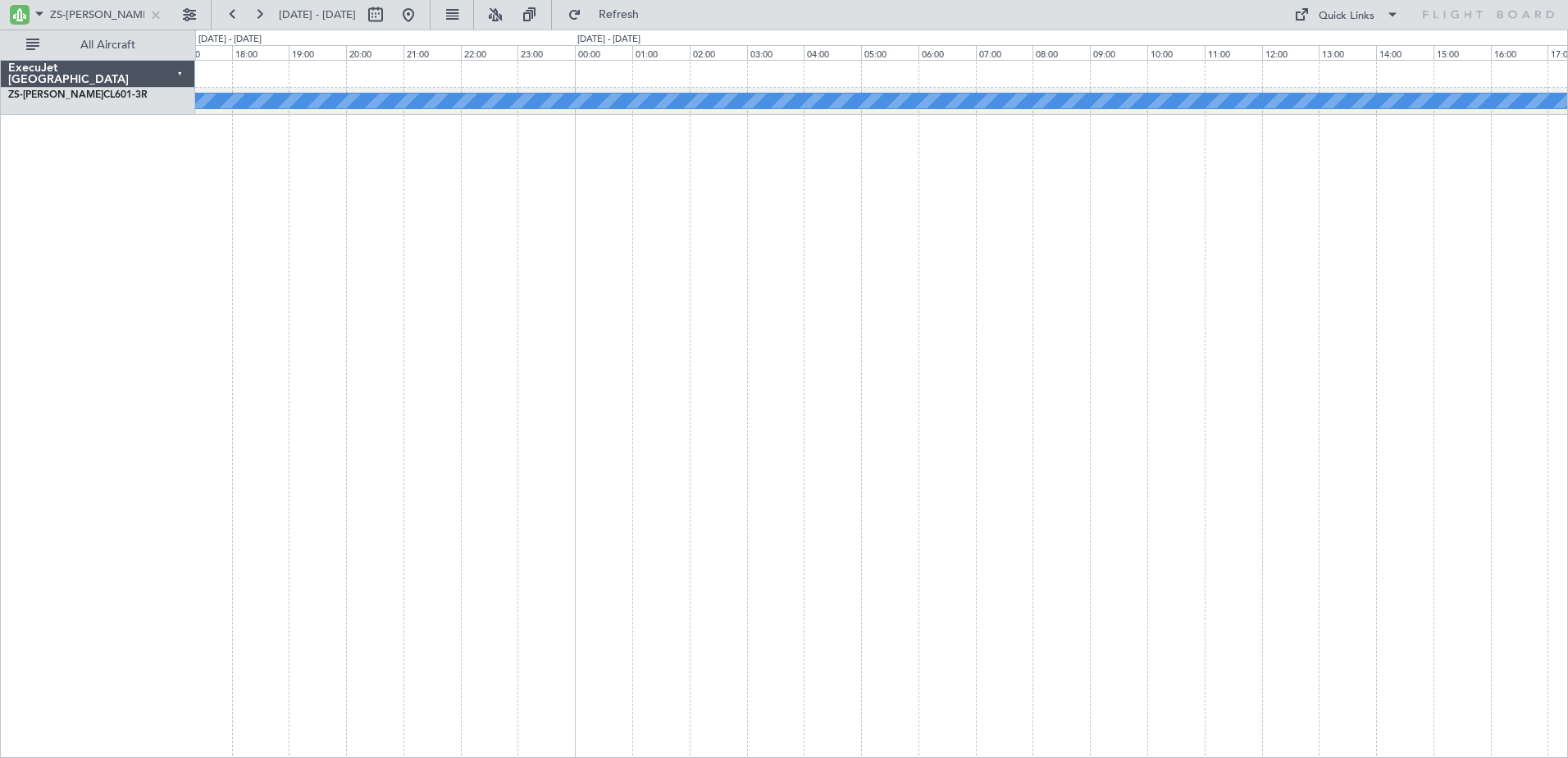
click at [999, 425] on div "A/C Booked" at bounding box center [882, 409] width 1373 height 698
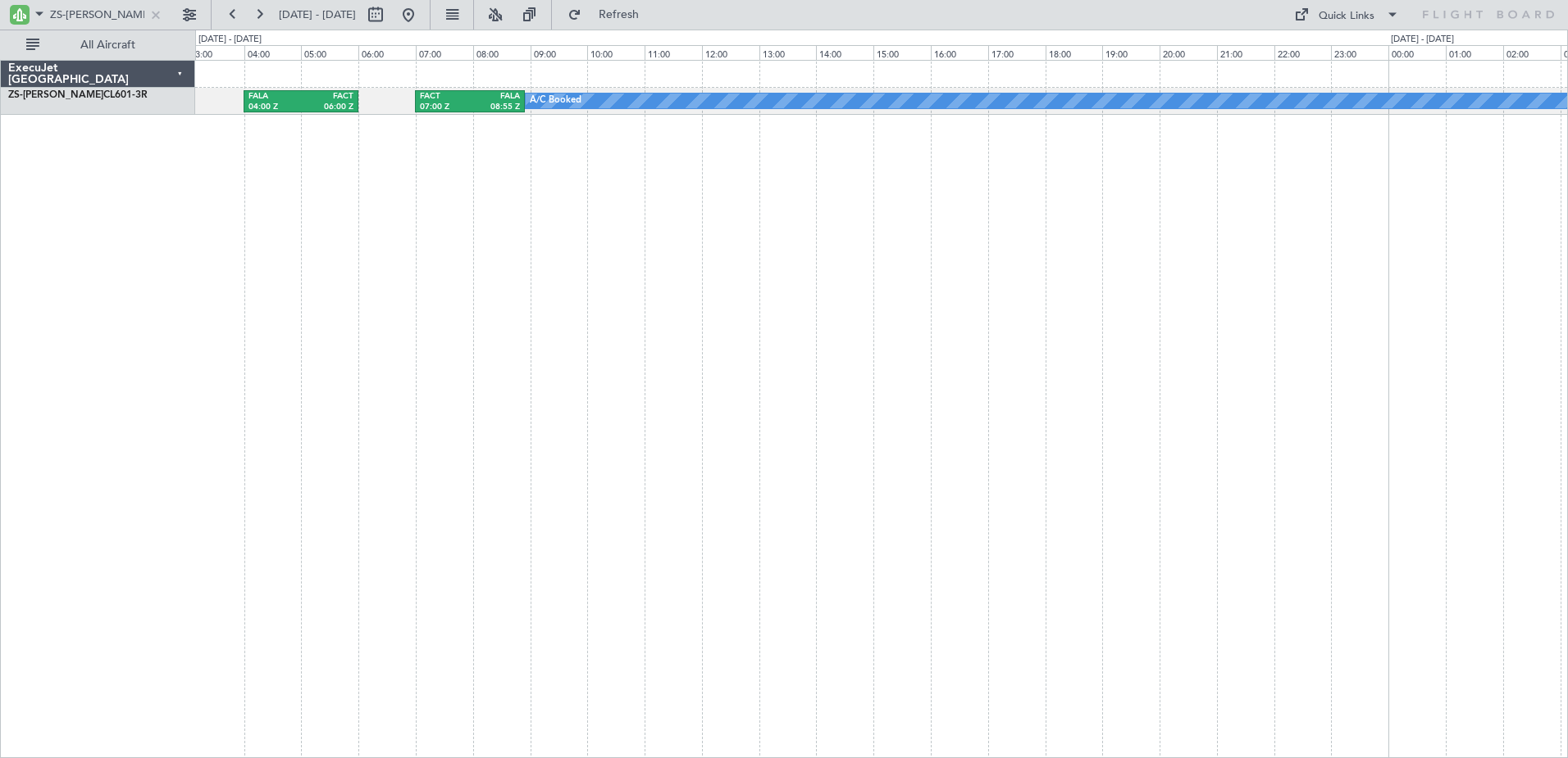
click at [1007, 404] on div "A/C Booked FACT 07:00 Z FALA 08:55 Z FALA 04:00 Z FACT 06:00 Z" at bounding box center [882, 409] width 1373 height 698
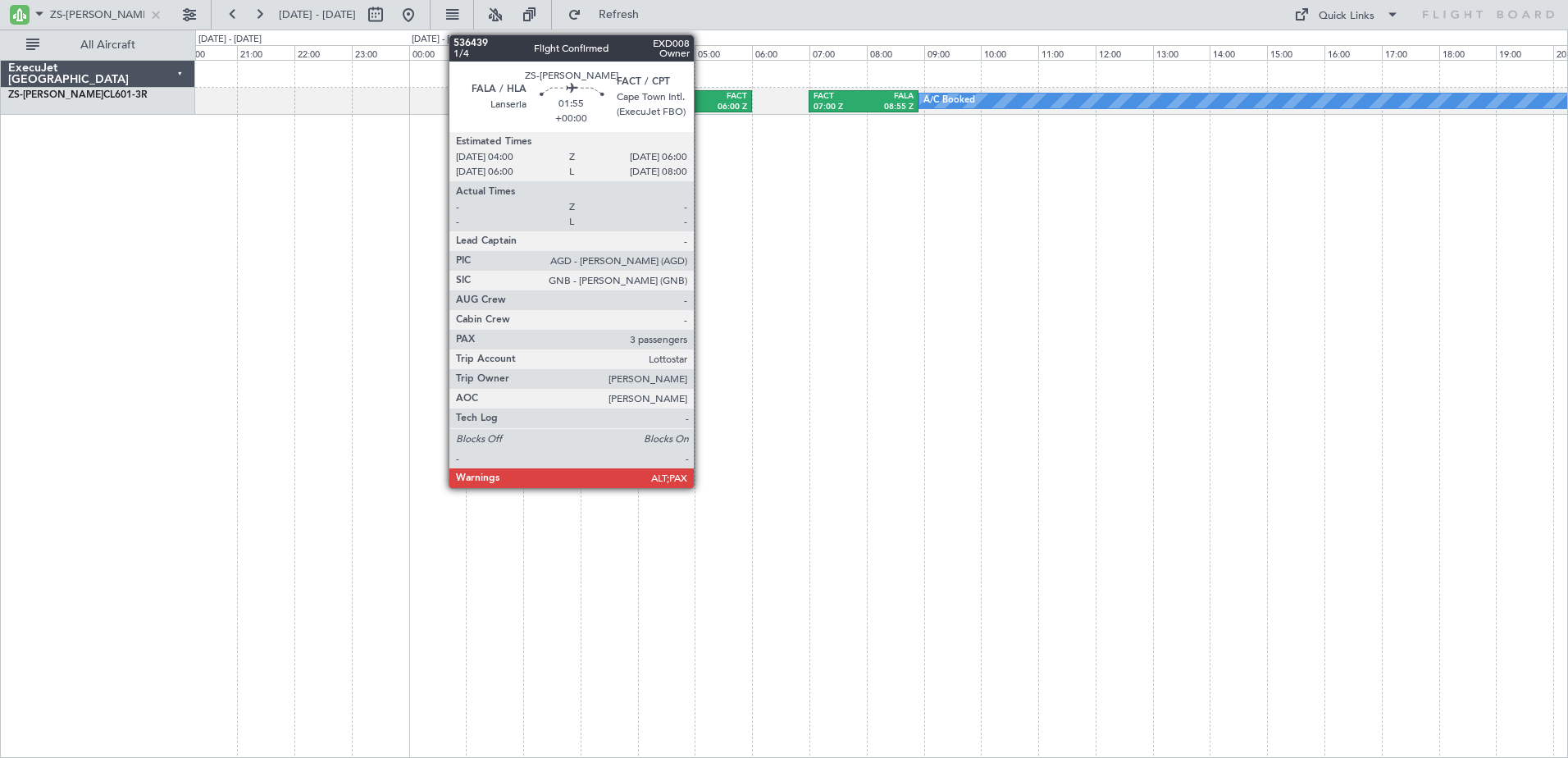
click at [701, 100] on div "FACT" at bounding box center [721, 96] width 52 height 11
